Goal: Task Accomplishment & Management: Manage account settings

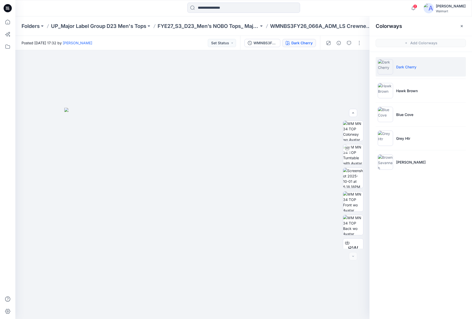
scroll to position [57, 0]
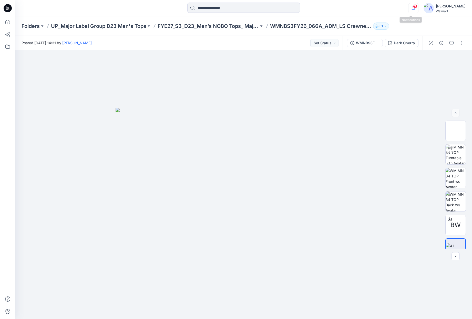
click at [411, 9] on icon "button" at bounding box center [413, 8] width 10 height 10
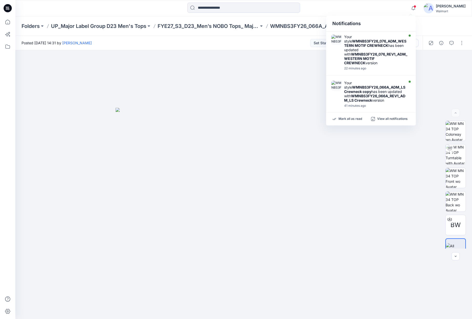
click at [391, 18] on div "Notifications" at bounding box center [371, 24] width 90 height 16
drag, startPoint x: 139, startPoint y: 83, endPoint x: 134, endPoint y: 84, distance: 5.0
click at [137, 83] on div at bounding box center [243, 184] width 456 height 269
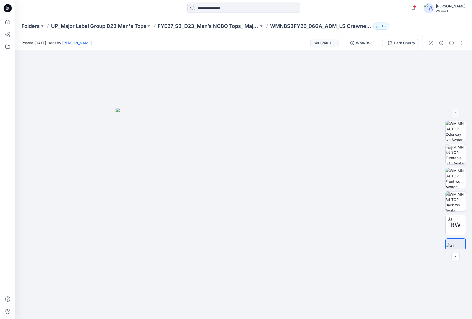
click at [7, 9] on icon at bounding box center [8, 8] width 8 height 8
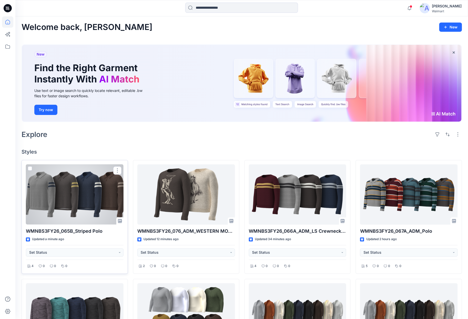
click at [107, 208] on div at bounding box center [75, 194] width 98 height 60
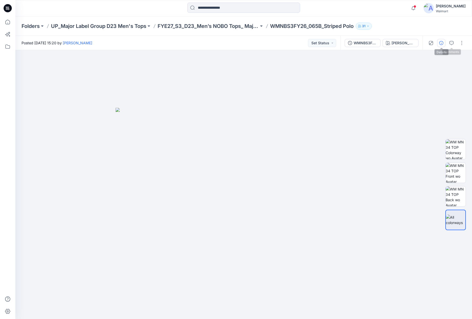
click at [443, 43] on icon "button" at bounding box center [441, 43] width 4 height 4
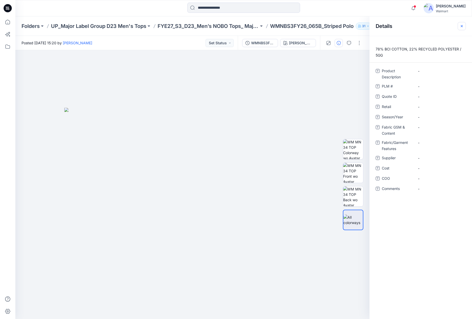
click at [464, 26] on button "button" at bounding box center [461, 26] width 8 height 8
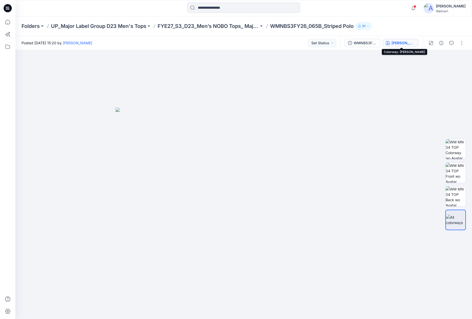
click at [407, 44] on div "[PERSON_NAME]" at bounding box center [403, 43] width 24 height 6
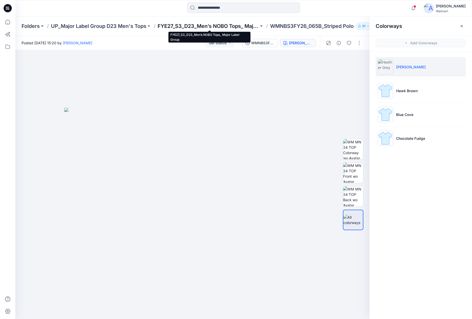
click at [224, 27] on p "FYE27_S3_D23_Men’s NOBO Tops_ Major Label Group" at bounding box center [207, 26] width 101 height 7
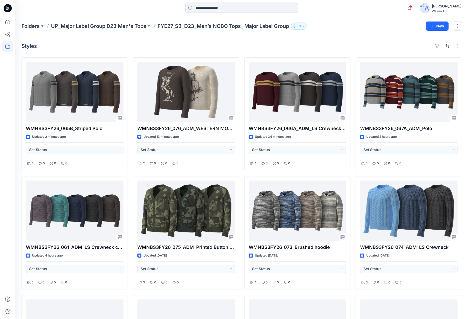
click at [10, 8] on icon at bounding box center [8, 8] width 8 height 8
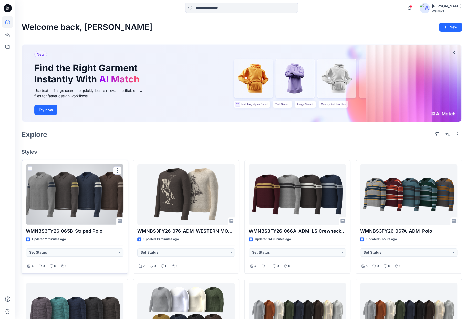
click at [64, 175] on div at bounding box center [75, 194] width 98 height 60
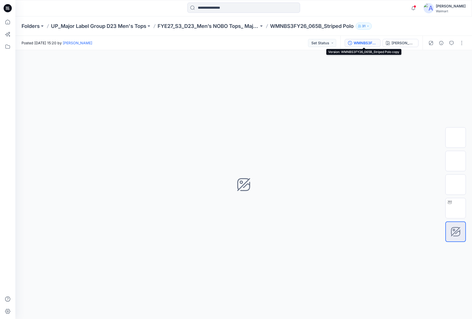
click at [370, 46] on button "WMNBS3FY26_065B_Striped Polo copy" at bounding box center [362, 43] width 36 height 8
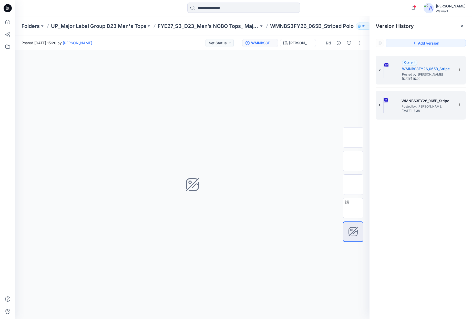
click at [409, 106] on span "Posted by: [PERSON_NAME]" at bounding box center [426, 106] width 51 height 5
click at [408, 76] on span "Posted by: [PERSON_NAME]" at bounding box center [427, 74] width 51 height 5
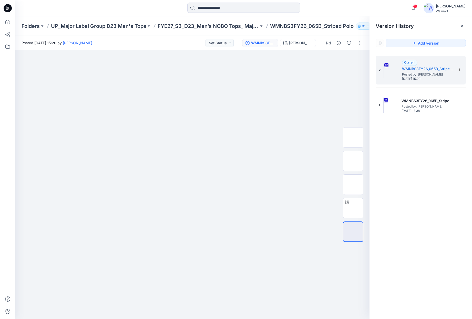
click at [10, 5] on icon at bounding box center [8, 8] width 8 height 8
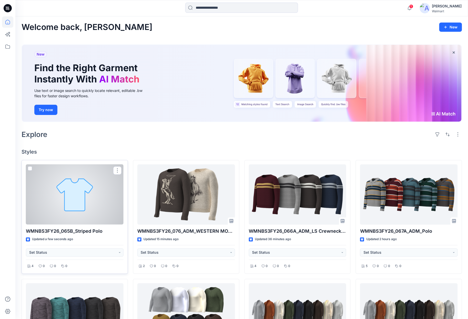
click at [97, 200] on div at bounding box center [75, 194] width 98 height 60
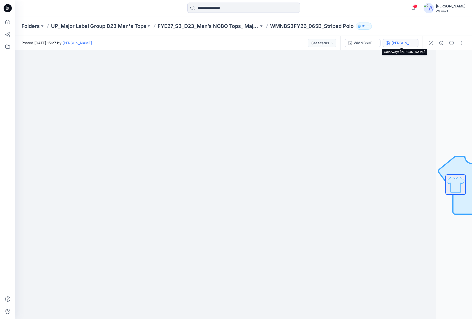
click at [400, 45] on div "[PERSON_NAME]" at bounding box center [403, 43] width 24 height 6
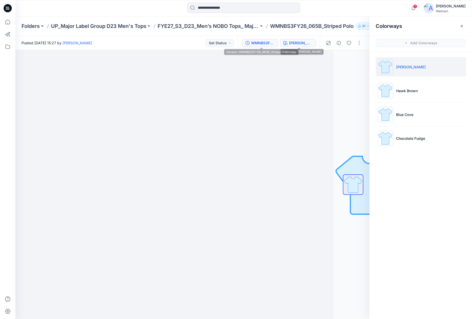
click at [260, 42] on div "WMNBS3FY26_065B_Striped Polo copy" at bounding box center [263, 43] width 24 height 6
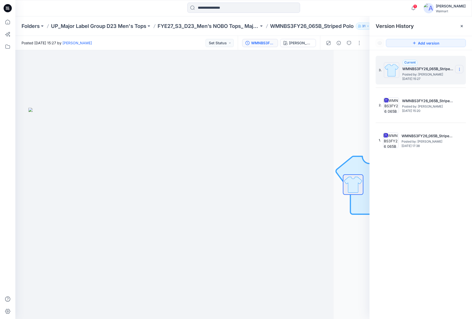
click at [458, 70] on icon at bounding box center [459, 69] width 4 height 4
click at [441, 102] on div "Delete Version" at bounding box center [431, 102] width 59 height 10
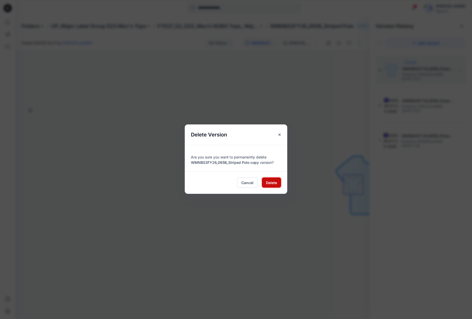
click at [268, 182] on span "Delete" at bounding box center [271, 182] width 11 height 5
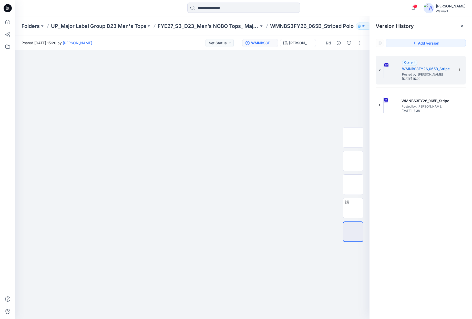
click at [10, 7] on icon at bounding box center [8, 8] width 8 height 8
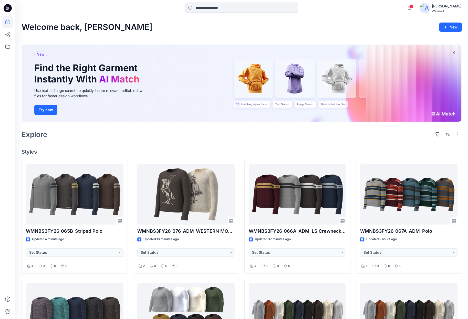
click at [133, 143] on div "Welcome back, Kathryn New New Find the Right Garment Instantly With AI Match Us…" at bounding box center [241, 275] width 452 height 519
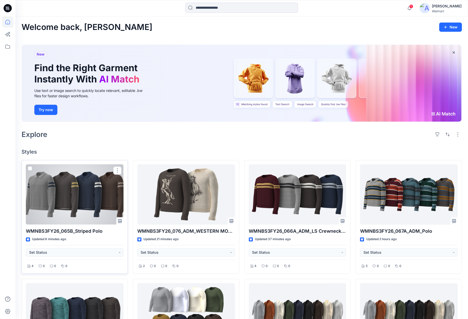
click at [71, 200] on div at bounding box center [75, 194] width 98 height 60
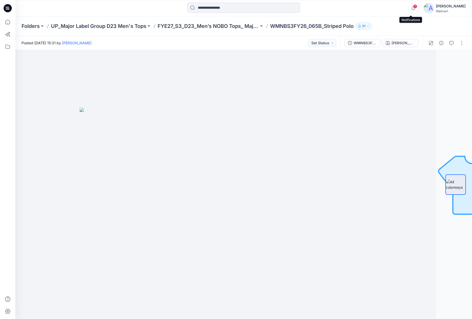
click at [410, 8] on icon "button" at bounding box center [413, 8] width 10 height 10
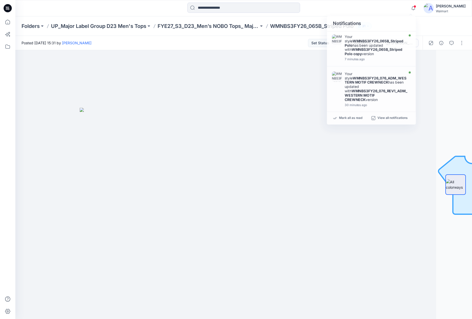
click at [352, 3] on div at bounding box center [243, 8] width 228 height 11
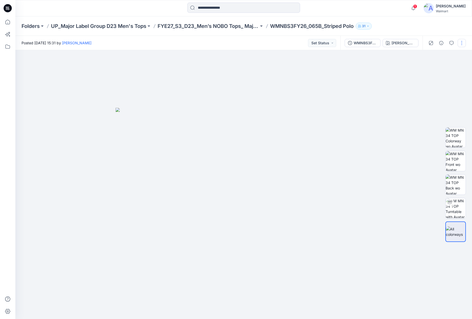
click at [462, 43] on button "button" at bounding box center [461, 43] width 8 height 8
click at [444, 70] on button "Edit" at bounding box center [439, 69] width 47 height 9
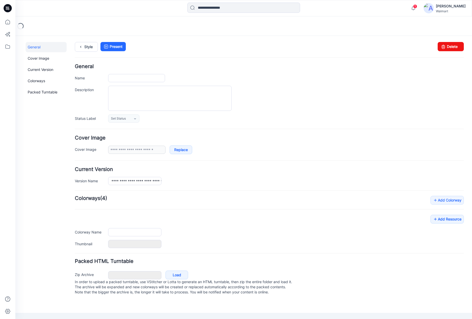
type input "**********"
type textarea "**********"
type input "**********"
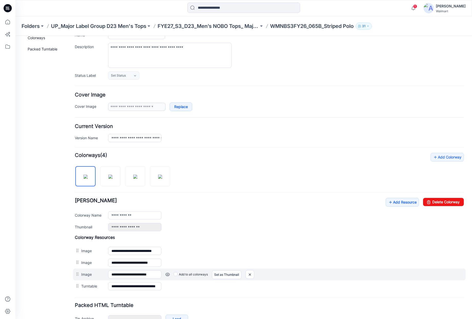
scroll to position [51, 0]
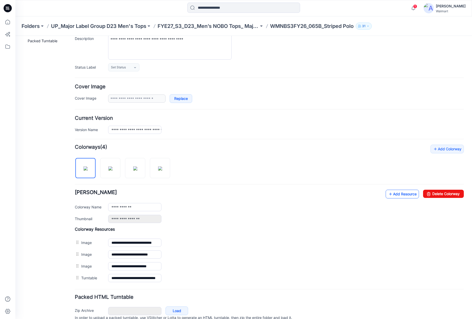
click at [393, 191] on link "Add Resource" at bounding box center [401, 194] width 33 height 9
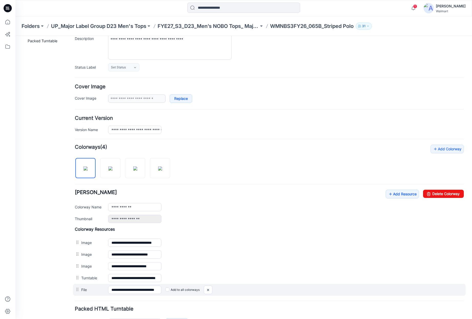
click at [179, 289] on label "Add to all colorways" at bounding box center [182, 290] width 34 height 8
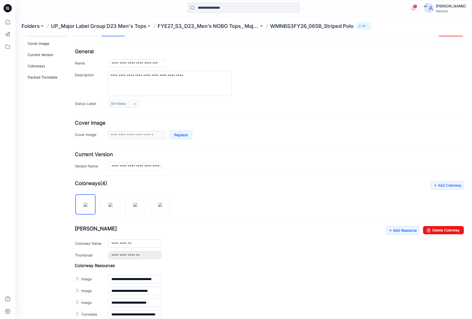
scroll to position [0, 0]
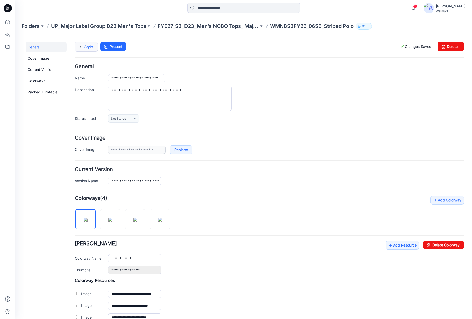
click at [86, 45] on link "Style" at bounding box center [86, 47] width 23 height 10
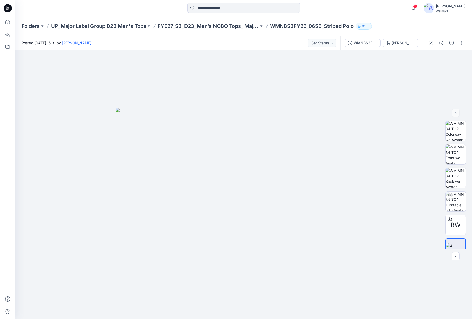
drag, startPoint x: 11, startPoint y: 11, endPoint x: 23, endPoint y: 7, distance: 13.1
click at [11, 11] on icon at bounding box center [8, 8] width 8 height 16
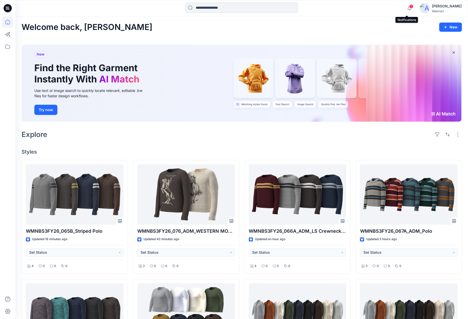
click at [409, 4] on span "1" at bounding box center [411, 6] width 4 height 4
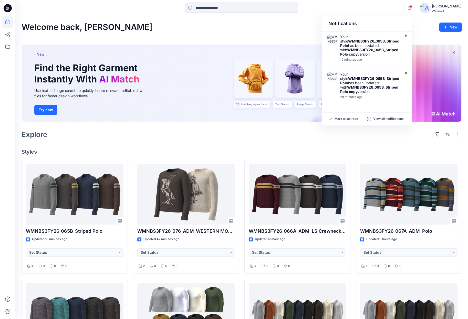
click at [355, 9] on div "Notifications Your style WMNBS3FY26_065B_Striped Polo has been updated with WMN…" at bounding box center [241, 8] width 452 height 11
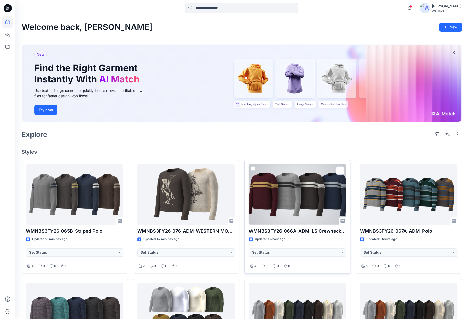
click at [290, 195] on div at bounding box center [298, 194] width 98 height 60
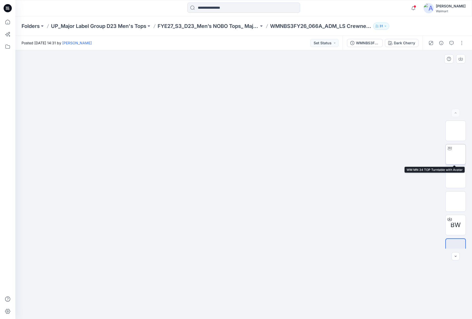
click at [455, 154] on img at bounding box center [455, 154] width 0 height 0
drag, startPoint x: 305, startPoint y: 260, endPoint x: 252, endPoint y: 236, distance: 58.2
click at [258, 252] on div at bounding box center [243, 184] width 456 height 269
click at [10, 11] on icon at bounding box center [8, 8] width 8 height 8
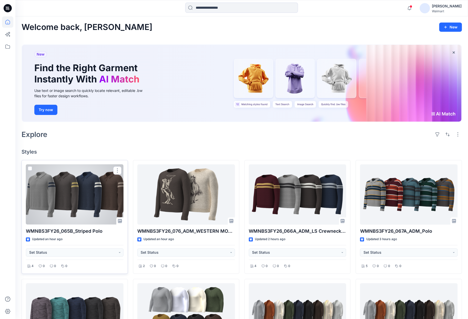
click at [119, 193] on div at bounding box center [75, 194] width 98 height 60
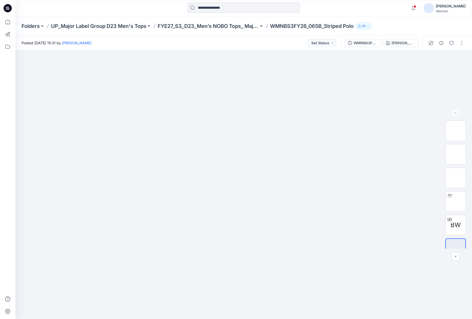
click at [10, 10] on icon at bounding box center [8, 8] width 8 height 8
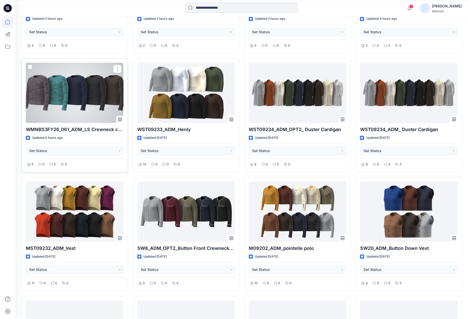
scroll to position [187, 0]
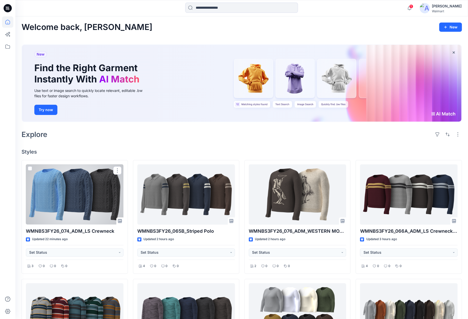
click at [87, 192] on div at bounding box center [75, 194] width 98 height 60
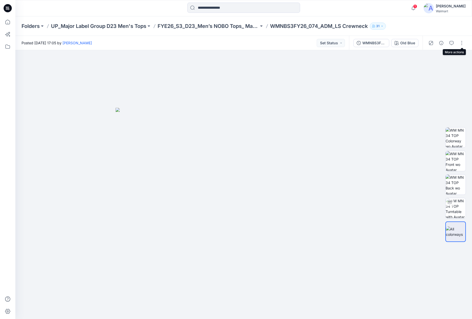
drag, startPoint x: 461, startPoint y: 42, endPoint x: 459, endPoint y: 47, distance: 5.6
click at [461, 42] on button "button" at bounding box center [461, 43] width 8 height 8
click at [425, 71] on button "Edit" at bounding box center [439, 69] width 47 height 9
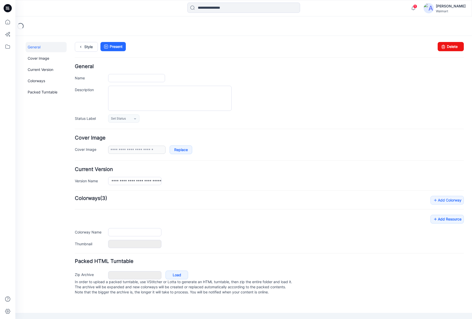
type input "**********"
type textarea "**********"
type input "********"
type input "**********"
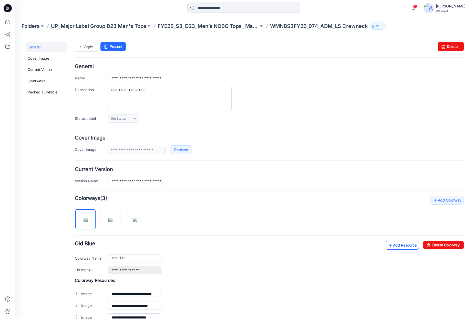
click at [398, 247] on link "Add Resource" at bounding box center [401, 245] width 33 height 9
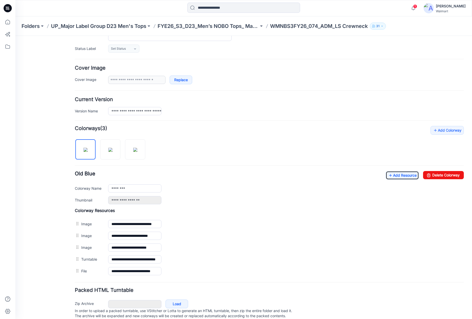
scroll to position [84, 0]
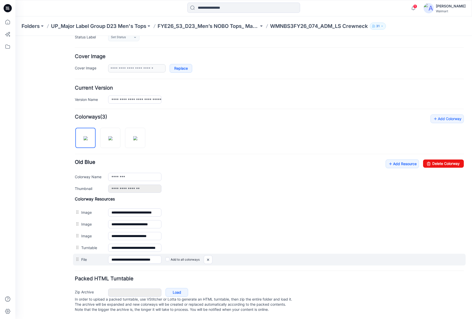
click at [181, 255] on label "Add to all colorways" at bounding box center [182, 259] width 34 height 8
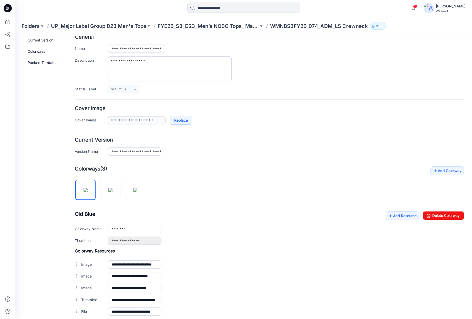
scroll to position [0, 0]
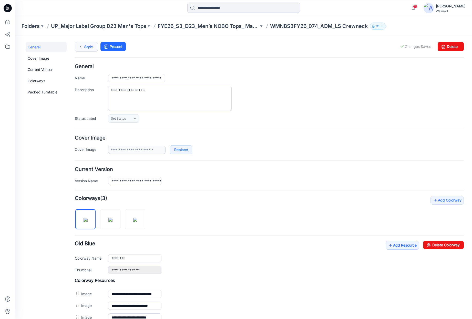
click at [81, 45] on icon at bounding box center [80, 46] width 7 height 9
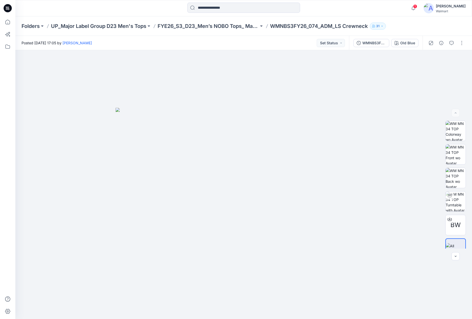
click at [9, 0] on icon at bounding box center [8, 8] width 8 height 16
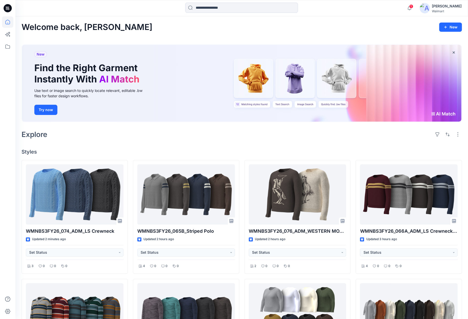
click at [409, 8] on span "1" at bounding box center [411, 6] width 4 height 4
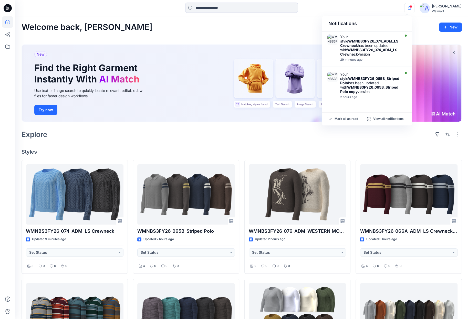
click at [408, 8] on icon "button" at bounding box center [409, 8] width 10 height 10
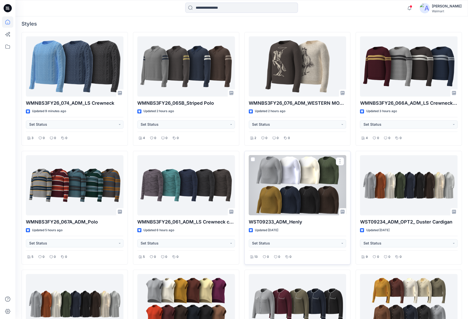
scroll to position [154, 0]
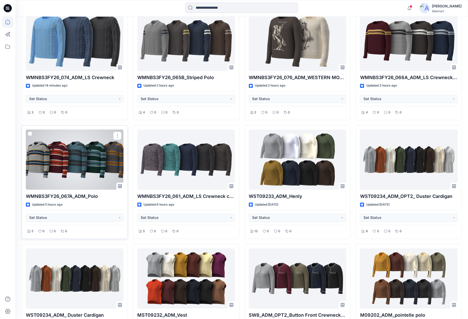
drag, startPoint x: 78, startPoint y: 125, endPoint x: 69, endPoint y: 138, distance: 16.2
click at [69, 138] on div "WMNBS3FY26_067A_ADM_Polo Updated 5 hours ago Set Status 5 0 0 0" at bounding box center [75, 182] width 106 height 114
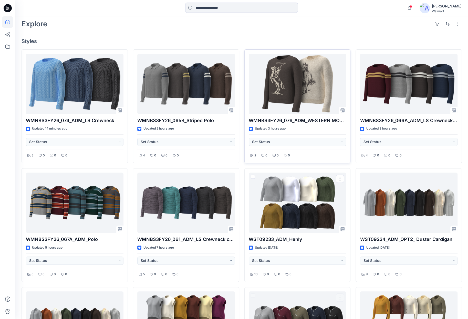
scroll to position [34, 0]
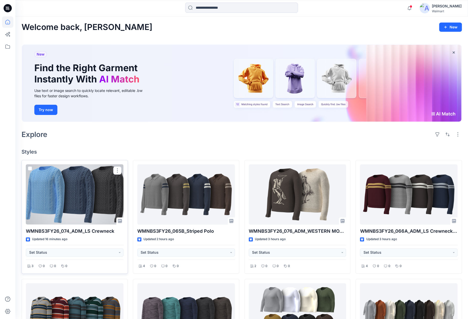
click at [88, 180] on div at bounding box center [75, 194] width 98 height 60
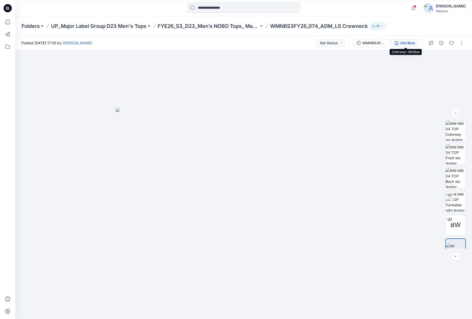
click at [411, 45] on div "Old Blue" at bounding box center [407, 43] width 15 height 6
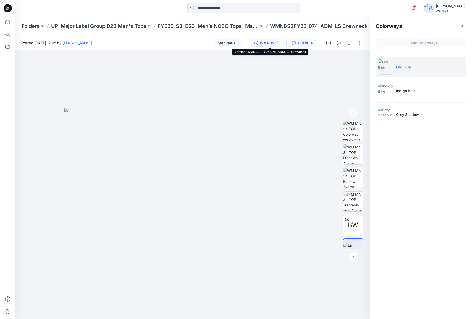
click at [280, 42] on div "WMNBS3FY26_074_ADM_LS Crewneck" at bounding box center [272, 43] width 24 height 6
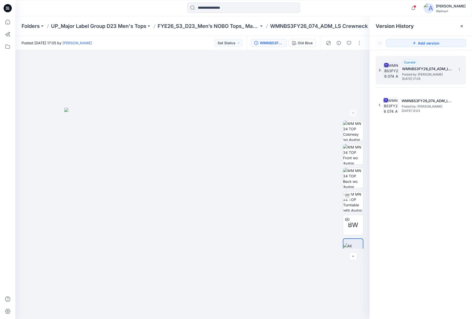
click at [418, 70] on h5 "WMNBS3FY26_074_ADM_LS Crewneck" at bounding box center [427, 69] width 51 height 6
drag, startPoint x: 258, startPoint y: 175, endPoint x: 259, endPoint y: 186, distance: 10.8
click at [258, 175] on img at bounding box center [192, 213] width 256 height 211
click at [350, 202] on img at bounding box center [353, 201] width 20 height 20
drag, startPoint x: 305, startPoint y: 281, endPoint x: 328, endPoint y: 259, distance: 31.9
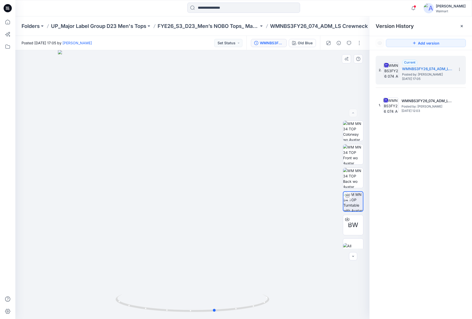
click at [328, 259] on div at bounding box center [192, 184] width 354 height 269
click at [5, 8] on icon at bounding box center [8, 8] width 8 height 8
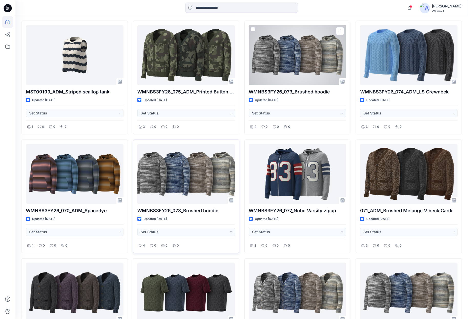
scroll to position [853, 0]
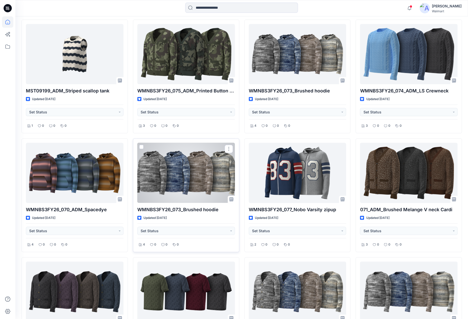
click at [203, 182] on div at bounding box center [186, 173] width 98 height 60
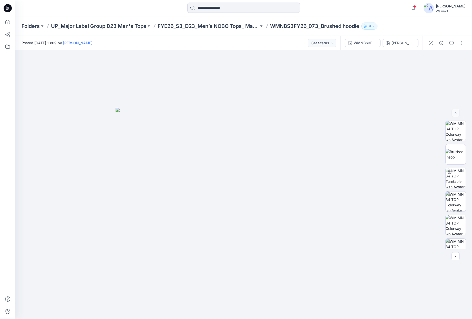
click at [226, 22] on div "Folders UP_Major Label Group D23 Men's Tops FYE26_S3_D23_Men’s NOBO Tops_ Major…" at bounding box center [243, 25] width 456 height 19
click at [222, 23] on p "FYE26_S3_D23_Men’s NOBO Tops_ Major Label Group" at bounding box center [207, 26] width 101 height 7
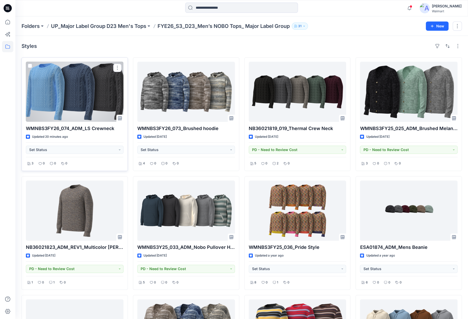
click at [105, 102] on div at bounding box center [75, 92] width 98 height 60
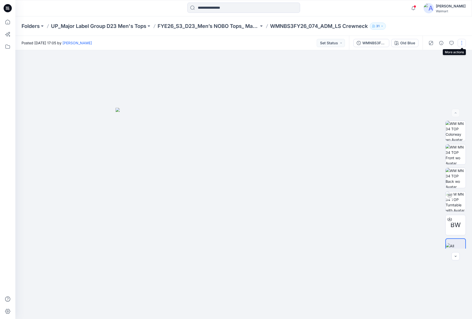
click at [461, 45] on button "button" at bounding box center [461, 43] width 8 height 8
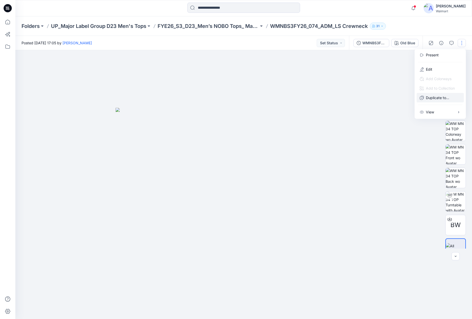
click at [451, 99] on button "Duplicate to..." at bounding box center [439, 97] width 47 height 9
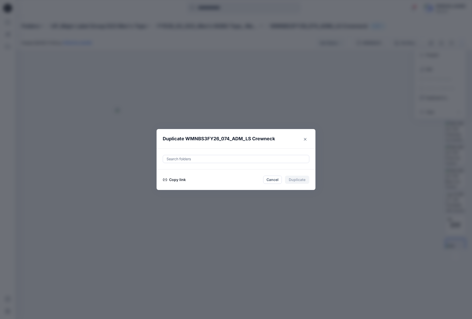
click at [226, 157] on div at bounding box center [236, 159] width 140 height 6
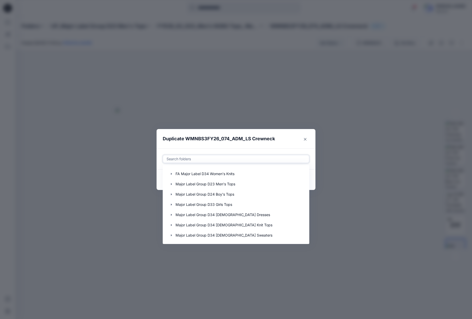
scroll to position [154, 0]
click at [172, 174] on icon "button" at bounding box center [171, 174] width 1 height 2
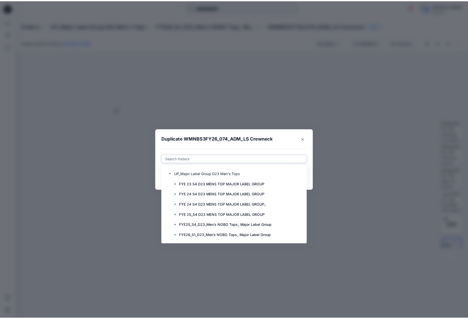
scroll to position [205, 0]
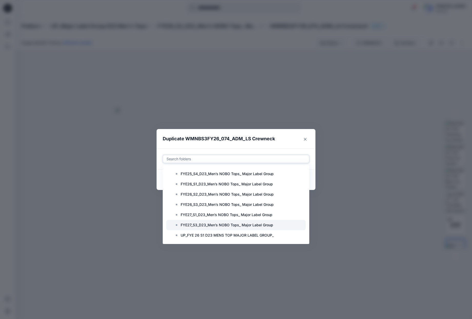
click at [203, 225] on p "FYE27_S3_D23_Men’s NOBO Tops_ Major Label Group" at bounding box center [226, 225] width 92 height 6
click at [278, 135] on header "Duplicate WMNBS3FY26_074_ADM_LS Crewneck" at bounding box center [230, 138] width 148 height 19
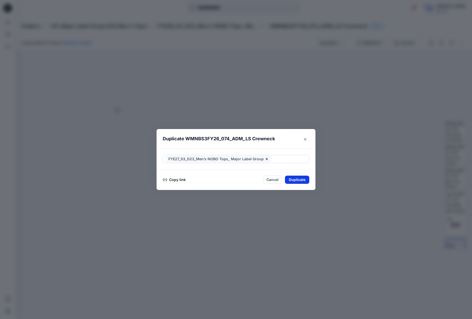
click at [301, 181] on button "Duplicate" at bounding box center [297, 180] width 24 height 8
click at [304, 180] on button "Close" at bounding box center [300, 180] width 17 height 8
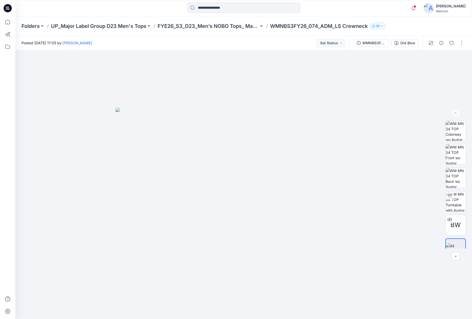
click at [8, 6] on icon at bounding box center [8, 8] width 8 height 8
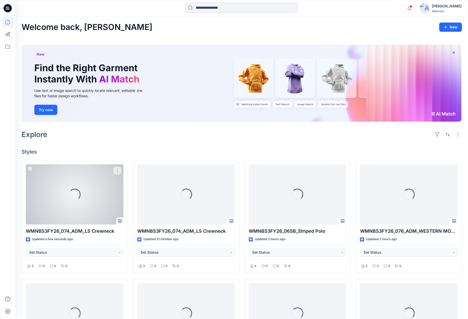
click at [107, 203] on div "Loading..." at bounding box center [75, 194] width 98 height 60
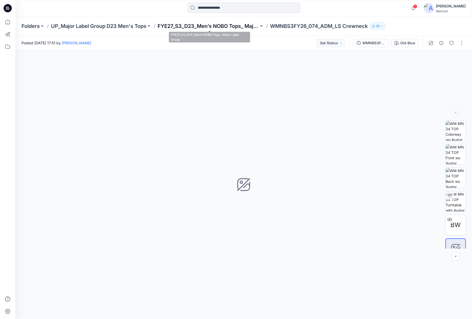
click at [215, 28] on p "FYE27_S3_D23_Men’s NOBO Tops_ Major Label Group" at bounding box center [207, 26] width 101 height 7
click at [4, 6] on icon at bounding box center [8, 8] width 8 height 8
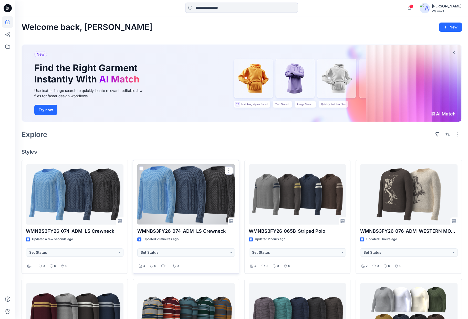
scroll to position [51, 0]
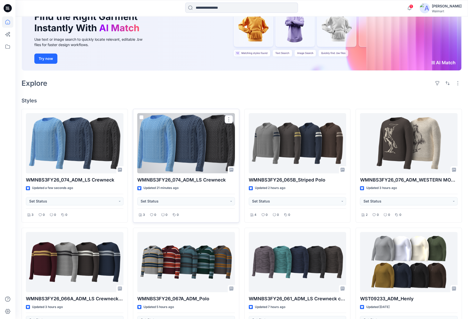
click at [199, 145] on div at bounding box center [186, 143] width 98 height 60
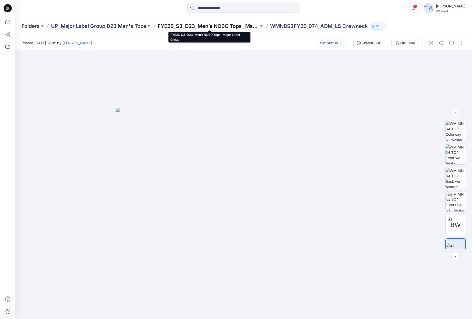
click at [231, 28] on p "FYE26_S3_D23_Men’s NOBO Tops_ Major Label Group" at bounding box center [207, 26] width 101 height 7
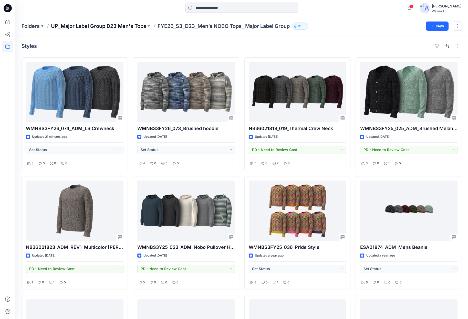
click at [127, 28] on p "UP_Major Label Group D23 Men's Tops" at bounding box center [98, 26] width 95 height 7
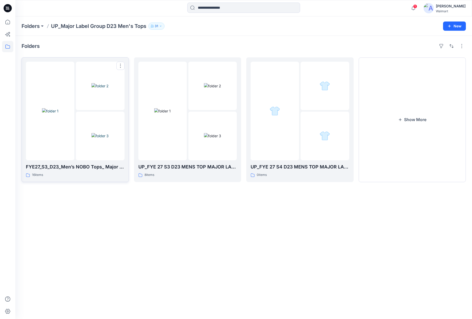
click at [58, 114] on img at bounding box center [50, 110] width 16 height 5
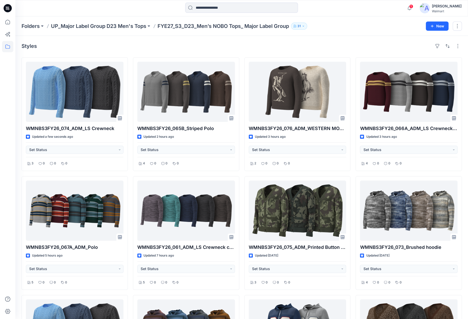
drag, startPoint x: 400, startPoint y: 173, endPoint x: 404, endPoint y: 171, distance: 4.4
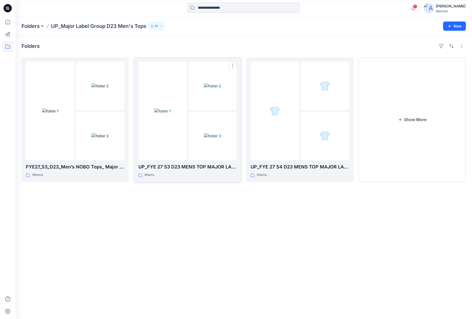
click at [170, 114] on img at bounding box center [162, 110] width 16 height 5
drag, startPoint x: 229, startPoint y: 118, endPoint x: 225, endPoint y: 119, distance: 3.7
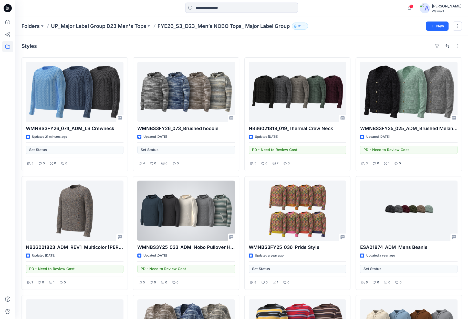
drag, startPoint x: 222, startPoint y: 217, endPoint x: 231, endPoint y: 207, distance: 14.0
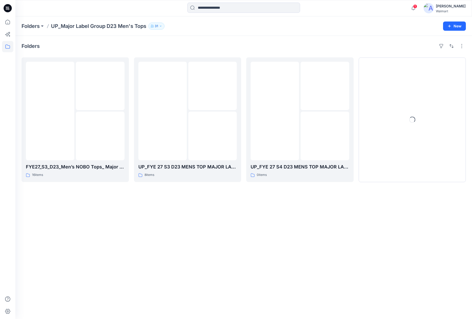
drag, startPoint x: 231, startPoint y: 207, endPoint x: 228, endPoint y: 201, distance: 6.4
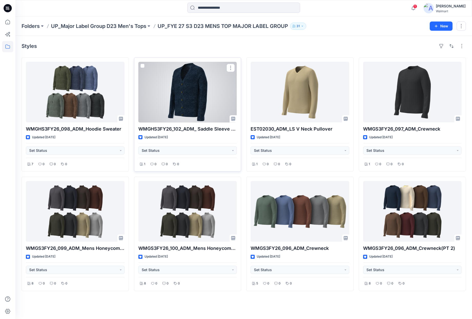
drag, startPoint x: 230, startPoint y: 122, endPoint x: 234, endPoint y: 119, distance: 5.2
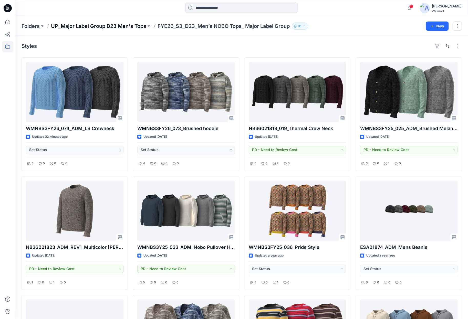
click at [137, 28] on p "UP_Major Label Group D23 Men's Tops" at bounding box center [98, 26] width 95 height 7
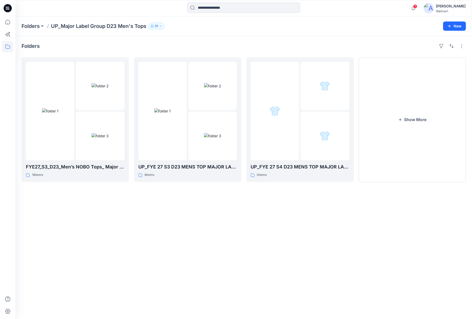
click at [8, 7] on icon at bounding box center [8, 7] width 3 height 0
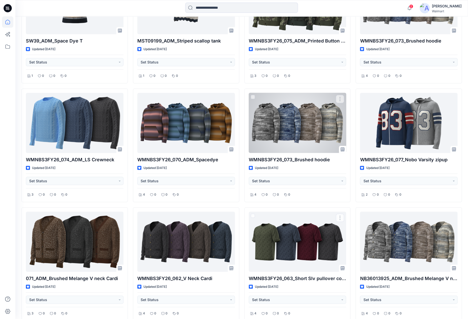
scroll to position [902, 0]
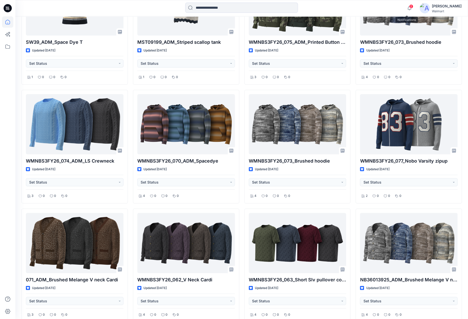
click at [409, 7] on span "2" at bounding box center [411, 6] width 4 height 4
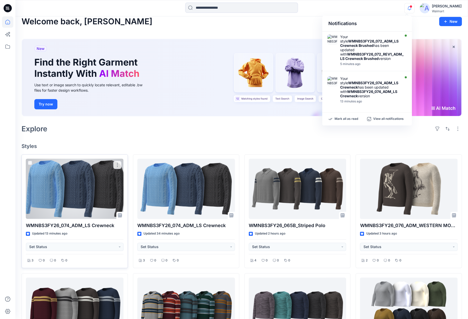
scroll to position [0, 0]
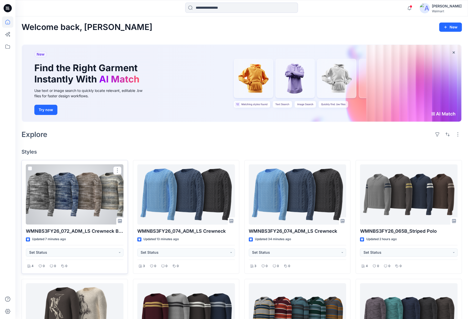
click at [79, 193] on div at bounding box center [75, 194] width 98 height 60
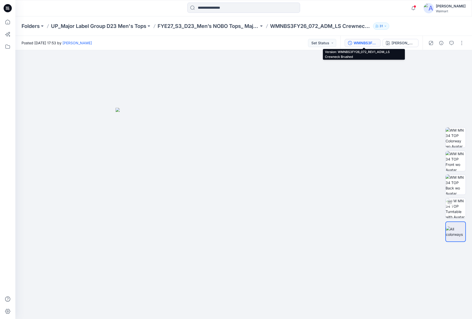
click at [364, 41] on div "WMNBS3FY26_072_REV1_ADM_LS Crewneck Brushed" at bounding box center [365, 43] width 24 height 6
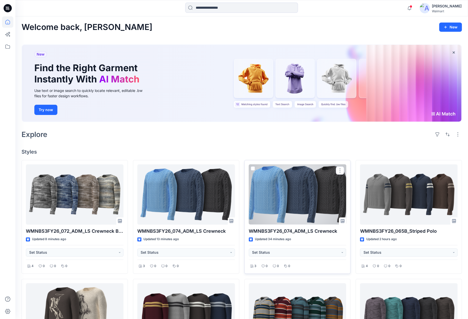
click at [310, 204] on div at bounding box center [298, 194] width 98 height 60
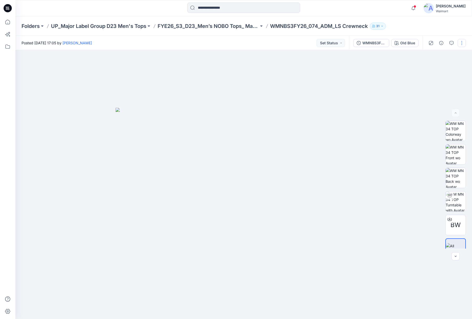
click at [462, 44] on button "button" at bounding box center [461, 43] width 8 height 8
click at [452, 69] on button "Edit" at bounding box center [439, 69] width 47 height 9
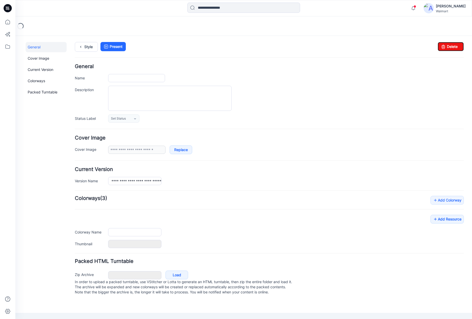
type input "**********"
type textarea "**********"
type input "********"
type input "**********"
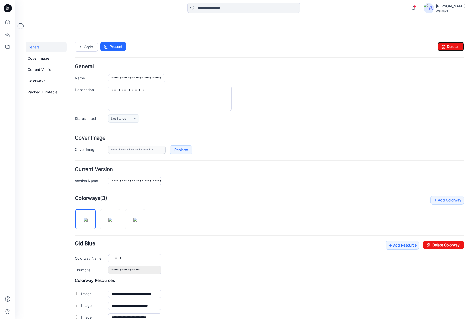
click at [460, 46] on div "**********" at bounding box center [240, 218] width 450 height 365
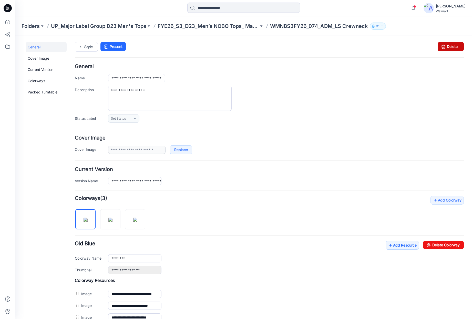
click at [446, 45] on link "Delete" at bounding box center [450, 46] width 26 height 9
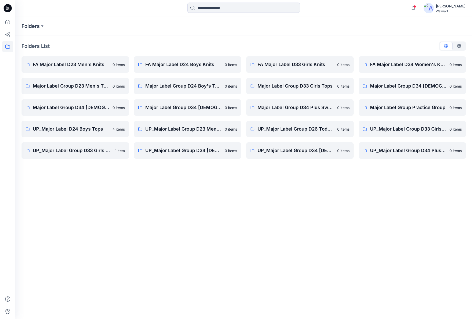
click at [11, 9] on icon at bounding box center [8, 8] width 8 height 8
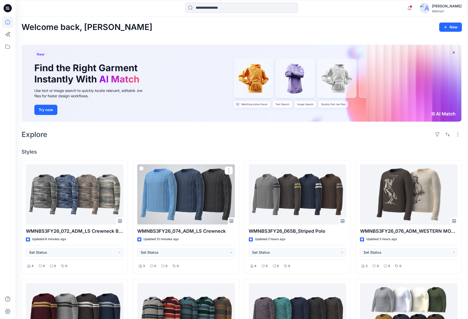
click at [206, 203] on div at bounding box center [186, 194] width 98 height 60
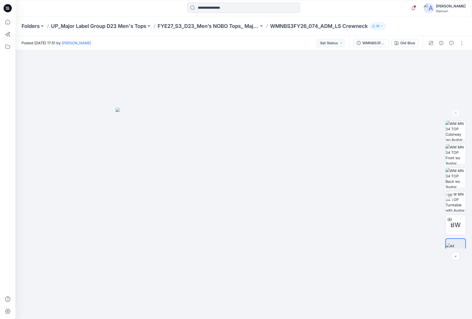
click at [9, 8] on icon at bounding box center [8, 8] width 2 height 0
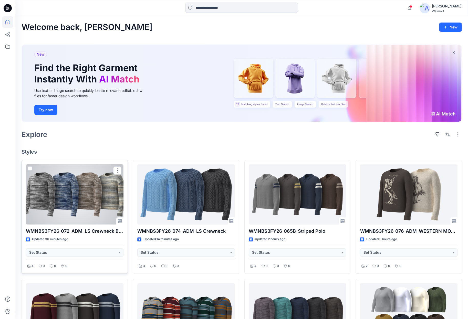
click at [61, 190] on div at bounding box center [75, 194] width 98 height 60
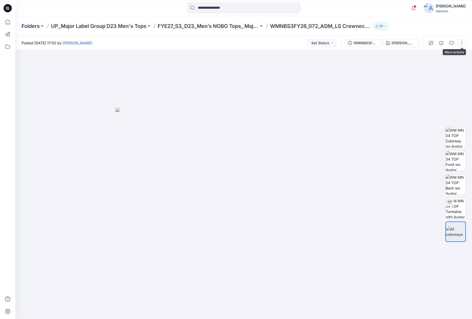
click at [463, 44] on button "button" at bounding box center [461, 43] width 8 height 8
click at [444, 71] on button "Edit" at bounding box center [439, 69] width 47 height 9
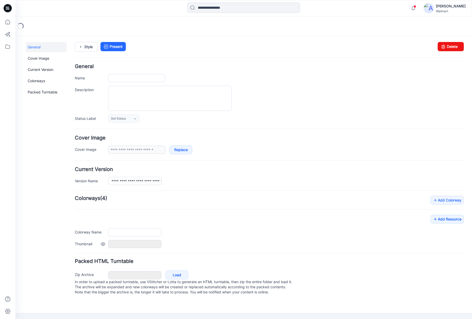
type input "**********"
type textarea "**********"
type input "**********"
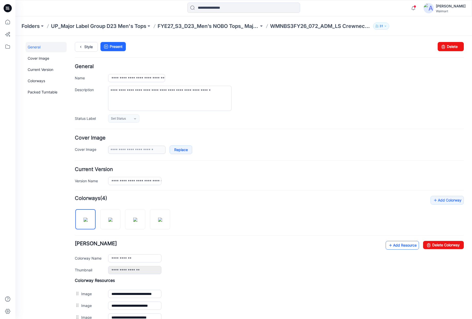
click at [403, 246] on link "Add Resource" at bounding box center [401, 245] width 33 height 9
click at [81, 47] on icon at bounding box center [80, 46] width 7 height 9
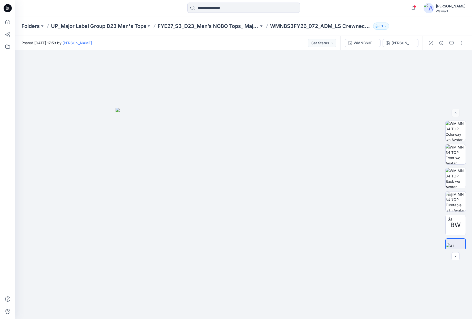
click at [9, 9] on icon at bounding box center [9, 9] width 2 height 0
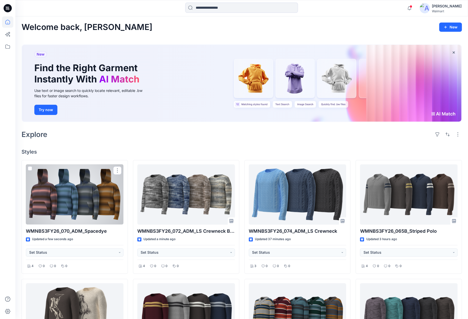
click at [78, 211] on div at bounding box center [75, 194] width 98 height 60
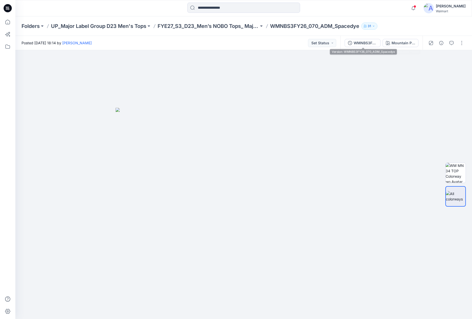
drag, startPoint x: 367, startPoint y: 45, endPoint x: 412, endPoint y: 30, distance: 46.9
click at [414, 28] on div "Folders UP_Major Label Group D23 Men's Tops FYE27_S3_D23_Men’s NOBO Tops_ Major…" at bounding box center [243, 167] width 456 height 303
click at [404, 43] on div "Mountain Purple" at bounding box center [403, 43] width 24 height 6
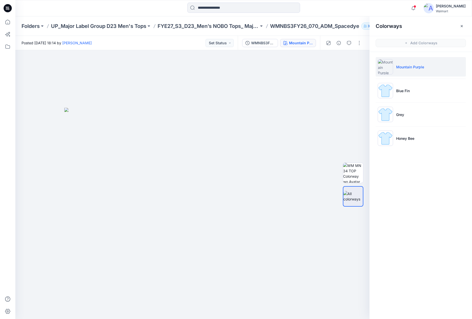
drag, startPoint x: 13, startPoint y: 13, endPoint x: 8, endPoint y: 9, distance: 6.2
click at [10, 12] on div at bounding box center [7, 8] width 16 height 16
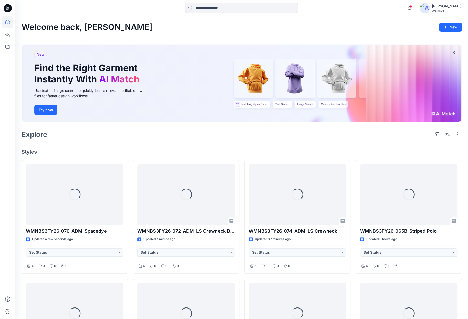
click at [8, 9] on icon at bounding box center [7, 9] width 2 height 0
